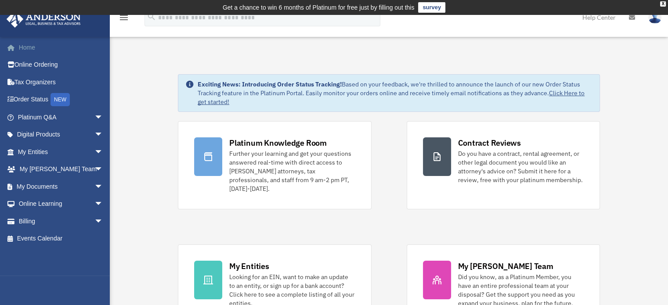
click at [35, 48] on link "Home" at bounding box center [61, 48] width 110 height 18
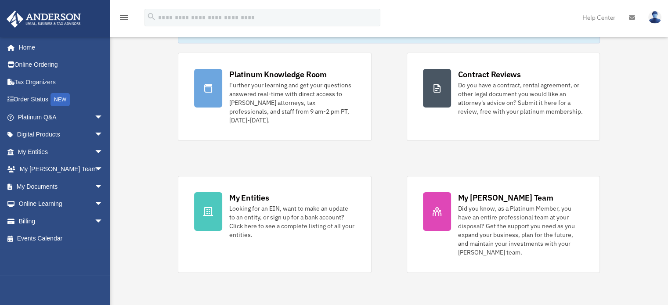
scroll to position [88, 0]
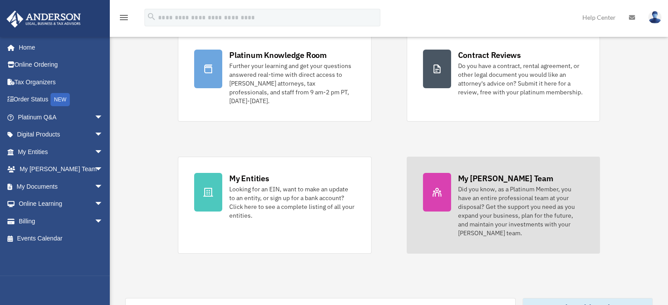
click at [438, 191] on div at bounding box center [437, 192] width 28 height 39
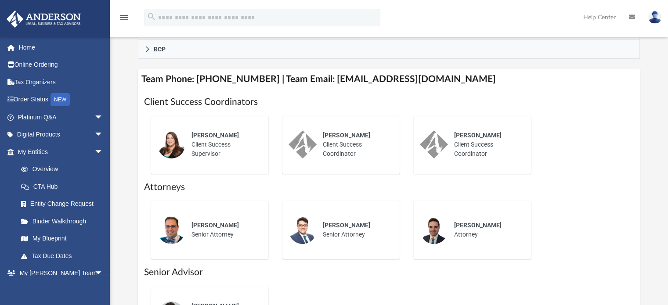
scroll to position [534, 0]
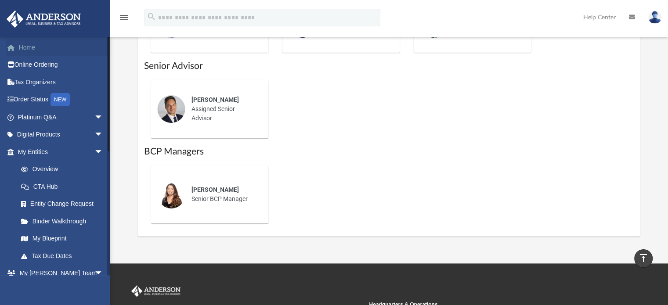
click at [27, 43] on link "Home" at bounding box center [61, 48] width 110 height 18
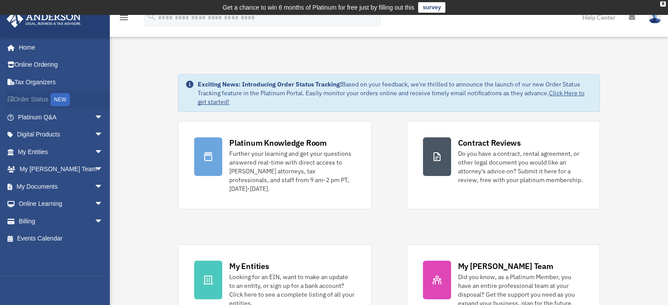
click at [38, 100] on link "Order Status NEW" at bounding box center [61, 100] width 110 height 18
